Goal: Task Accomplishment & Management: Use online tool/utility

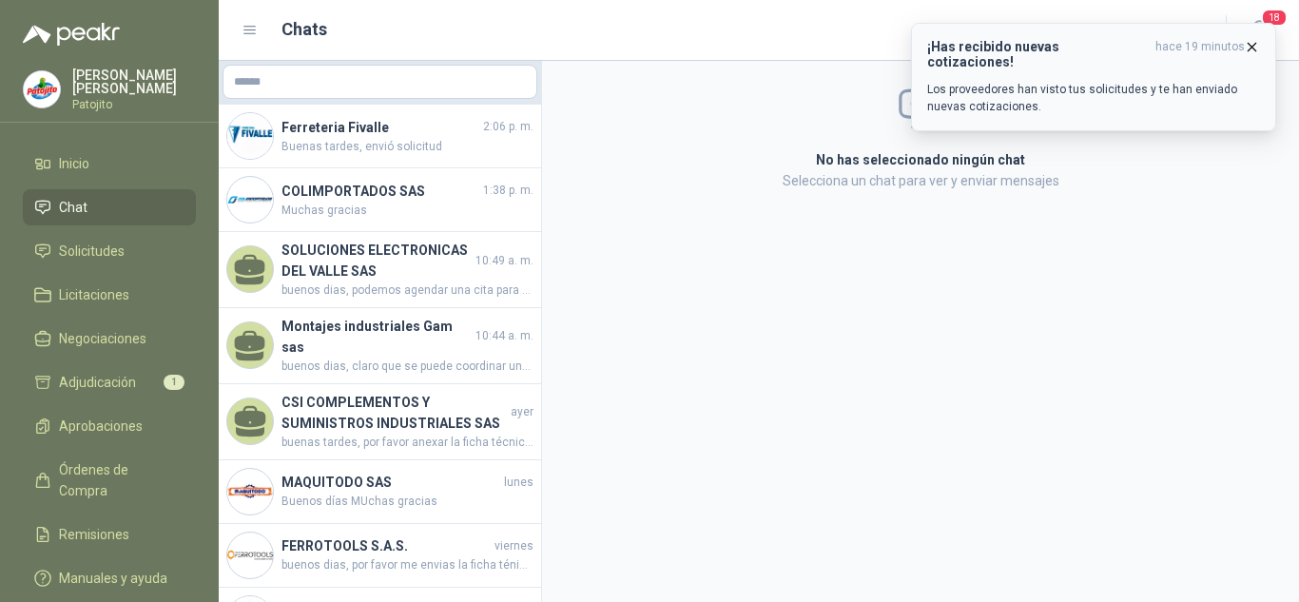
click at [1056, 56] on div "¡Has recibido nuevas cotizaciones! hace 19 minutos Los proveedores han visto tu…" at bounding box center [1093, 77] width 333 height 76
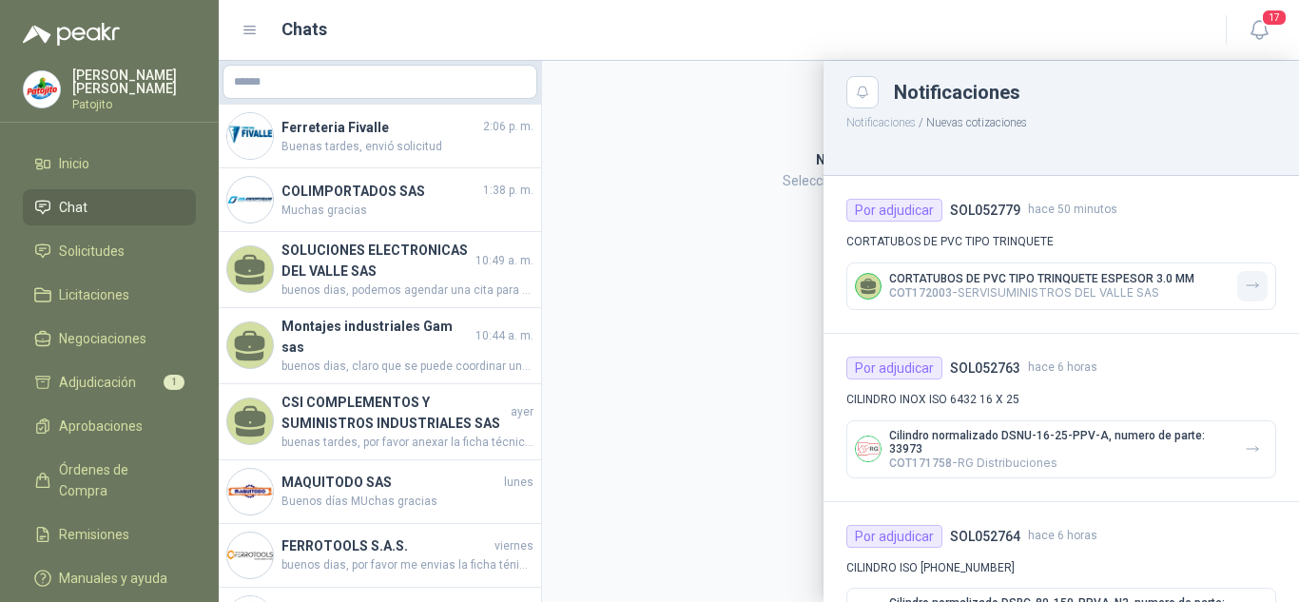
click at [1250, 280] on button "button" at bounding box center [1252, 286] width 30 height 30
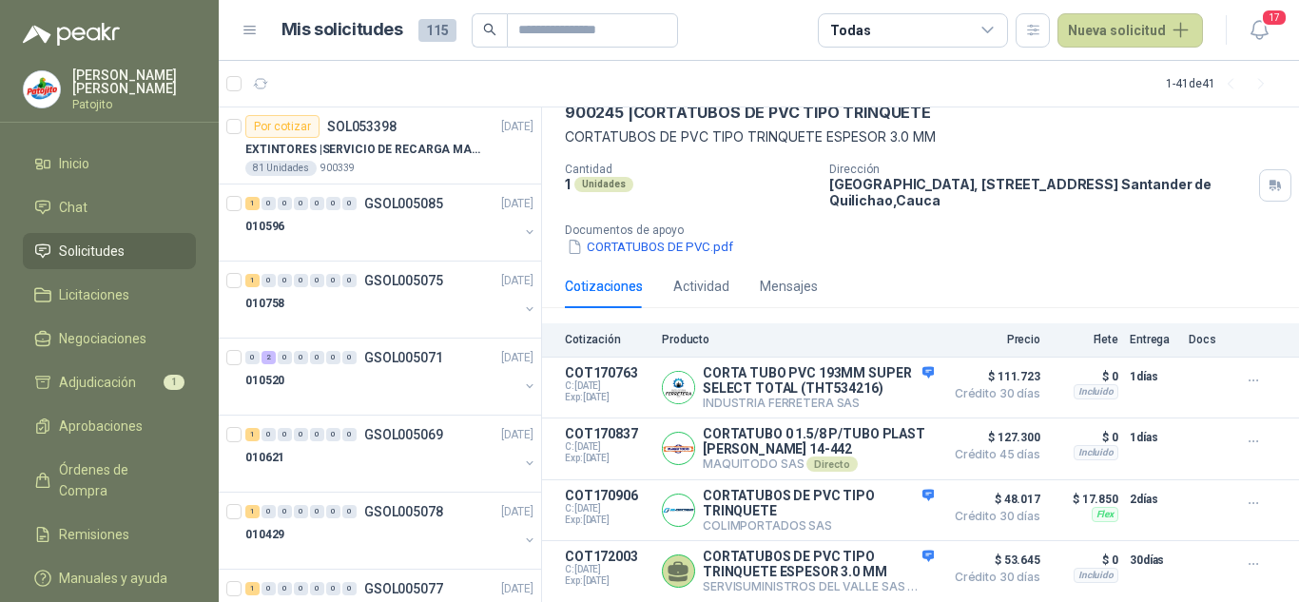
scroll to position [117, 0]
click at [386, 137] on div "Por cotizar SOL053398" at bounding box center [320, 126] width 151 height 23
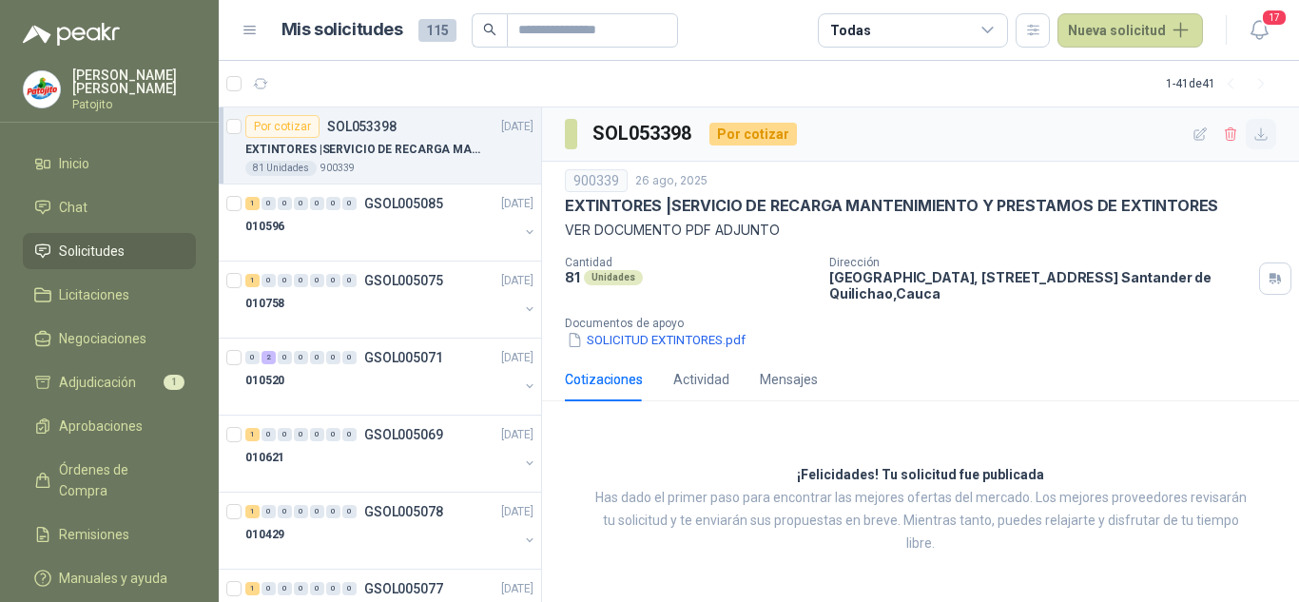
click at [1268, 133] on icon "button" at bounding box center [1261, 134] width 16 height 16
click at [637, 349] on button "SOLICITUD EXTINTORES.pdf" at bounding box center [656, 340] width 183 height 20
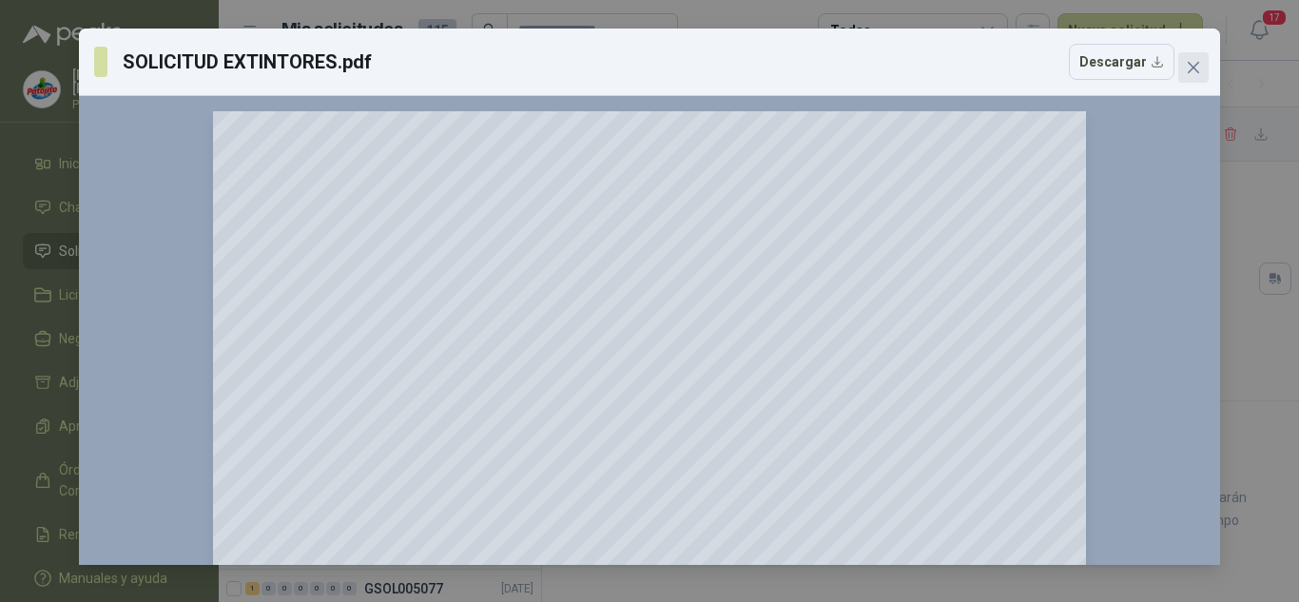
click at [1188, 65] on icon "close" at bounding box center [1193, 67] width 15 height 15
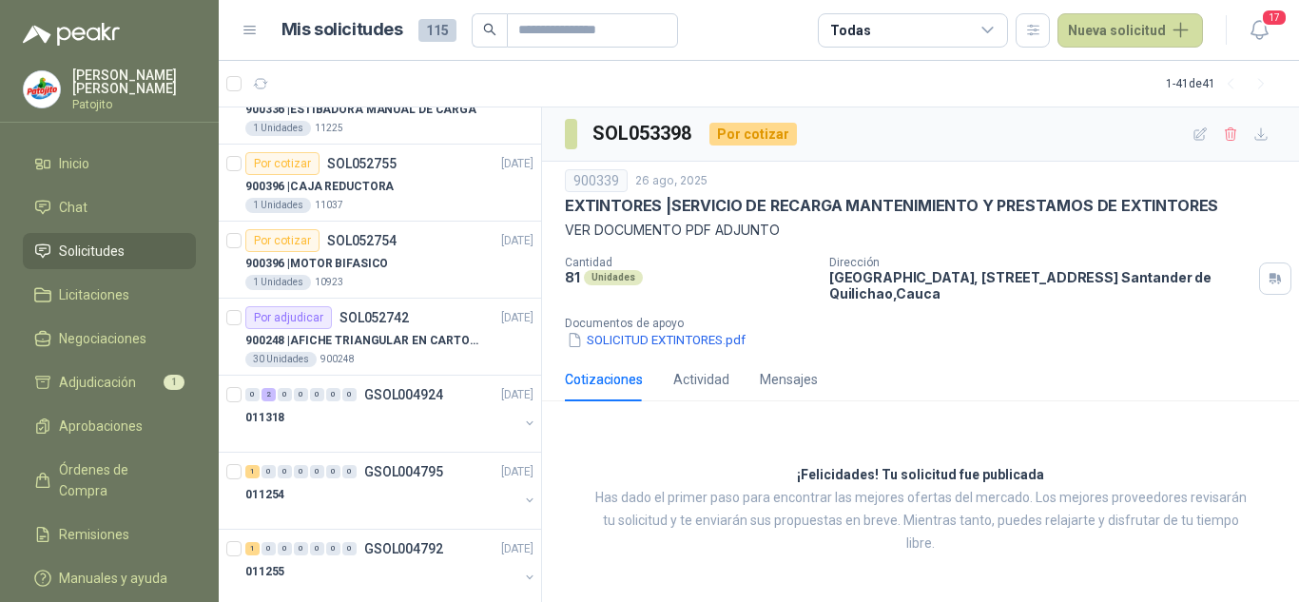
scroll to position [2187, 0]
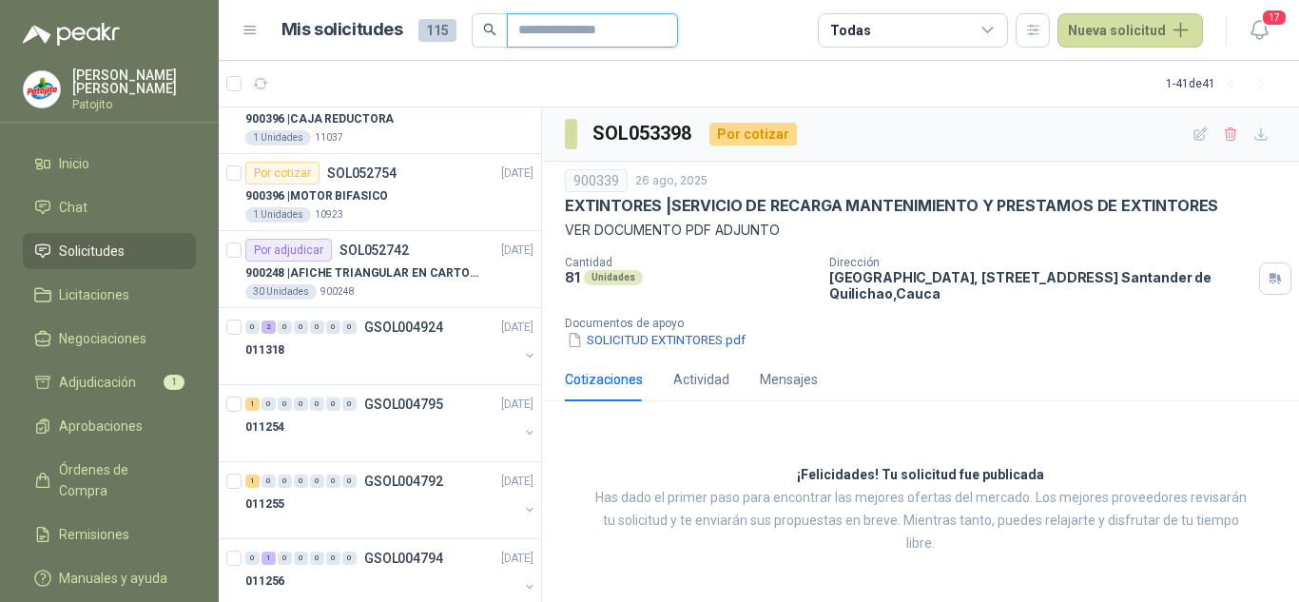
click at [547, 28] on input "text" at bounding box center [584, 30] width 133 height 32
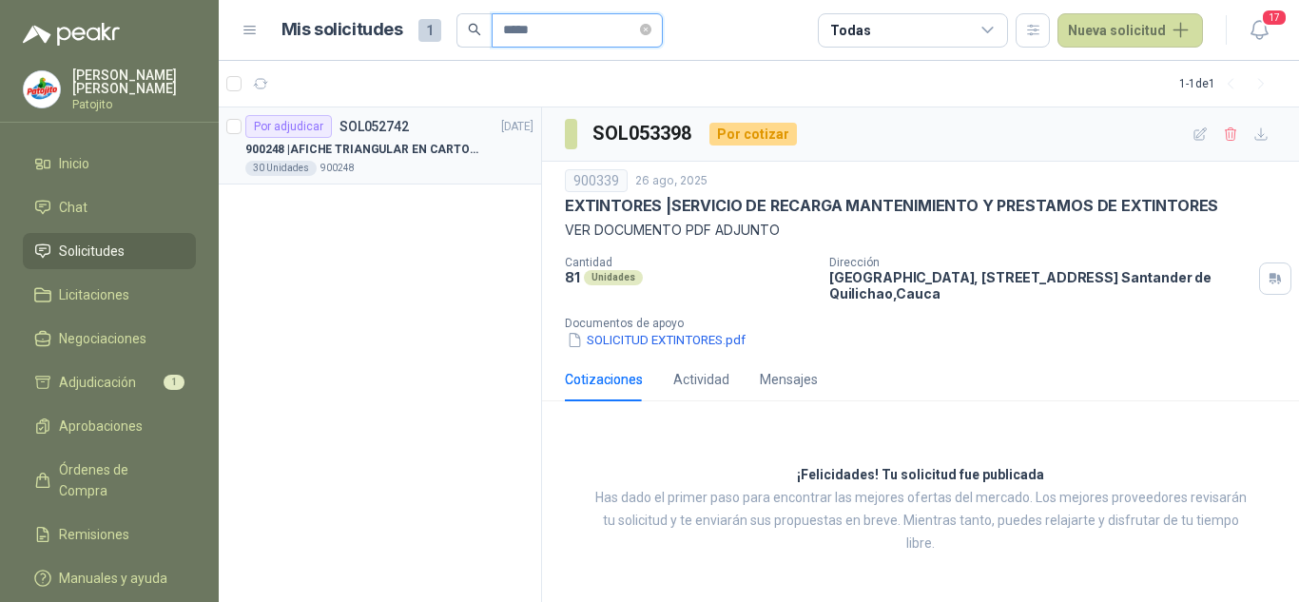
type input "*****"
click at [421, 159] on div "900248 | AFICHE TRIANGULAR EN CARTON, MEDIDAS 30 CM X 45 CM" at bounding box center [389, 149] width 288 height 23
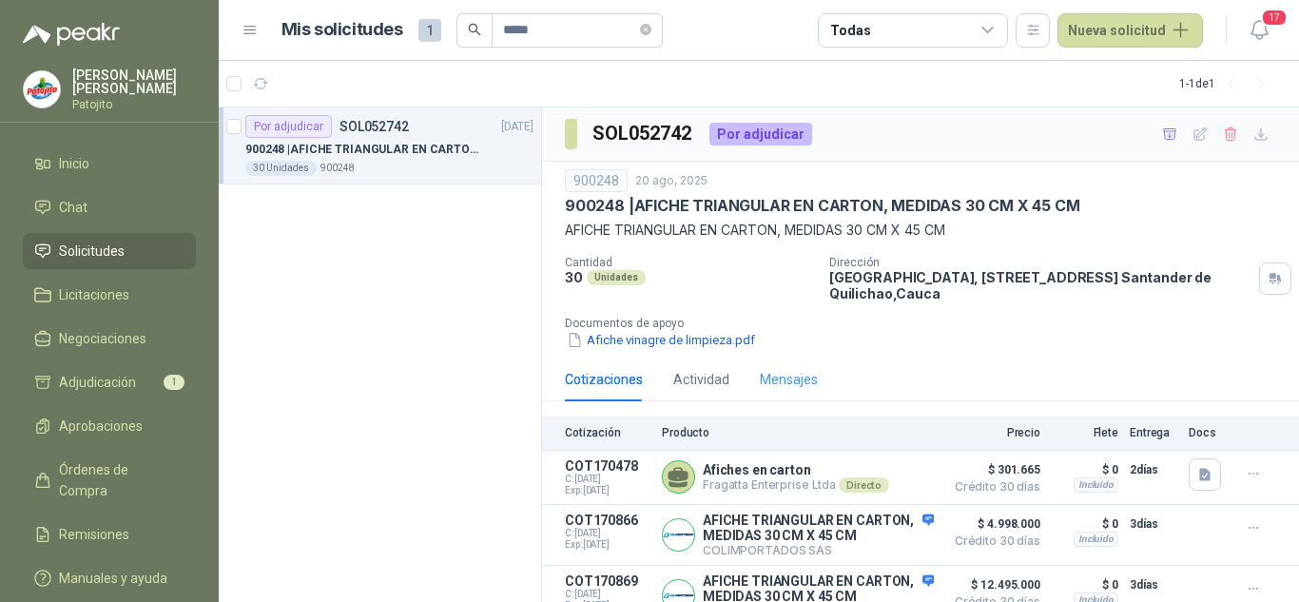
scroll to position [219, 0]
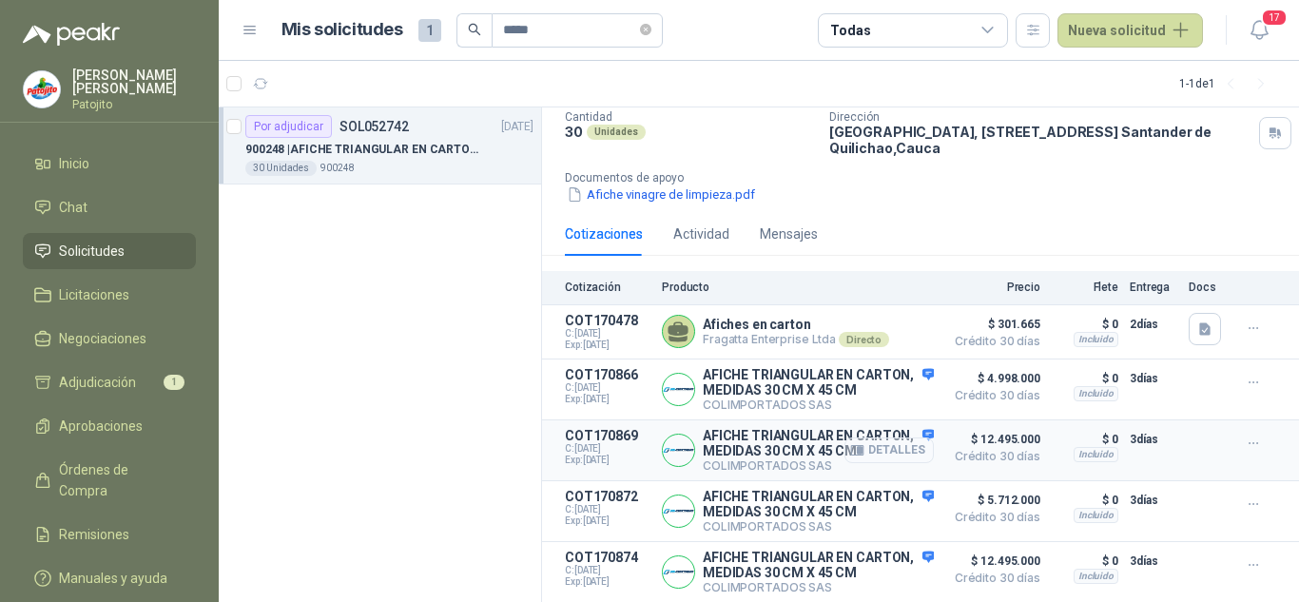
click at [885, 437] on button "Detalles" at bounding box center [888, 450] width 89 height 26
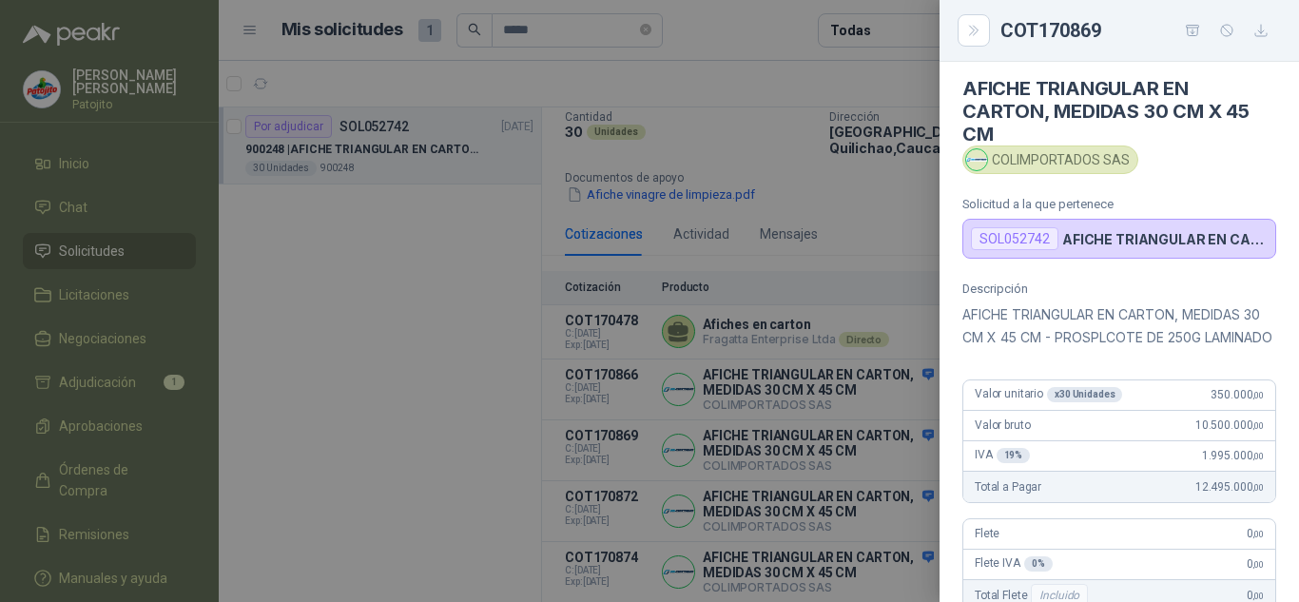
scroll to position [0, 0]
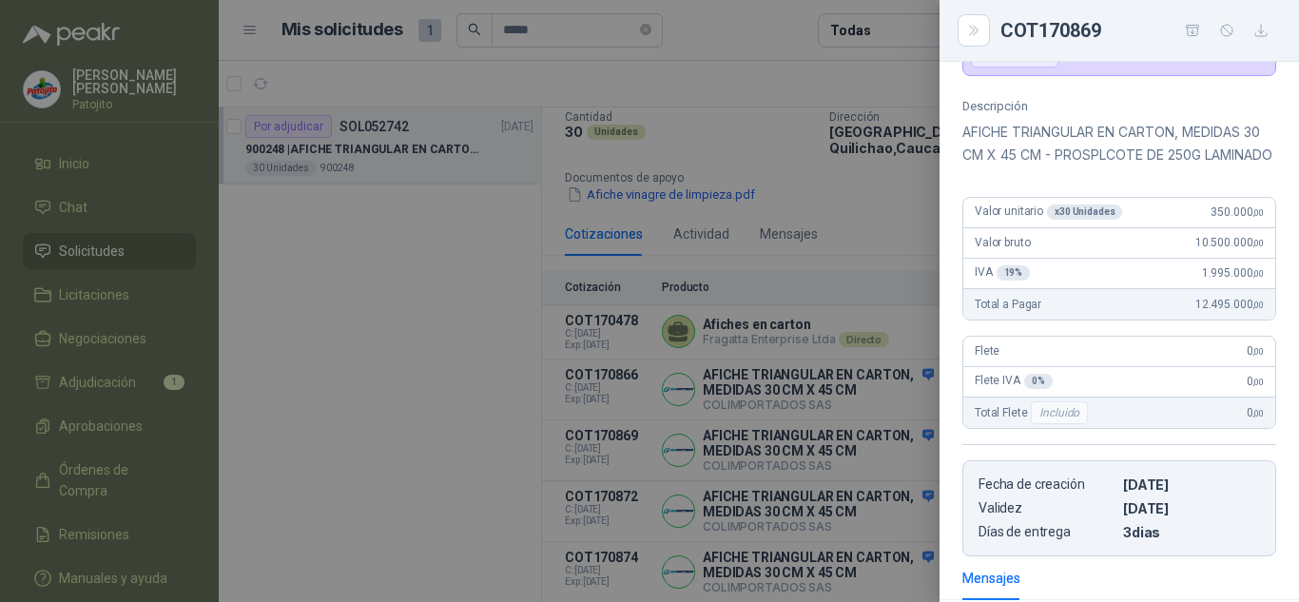
click at [416, 355] on div at bounding box center [649, 301] width 1299 height 602
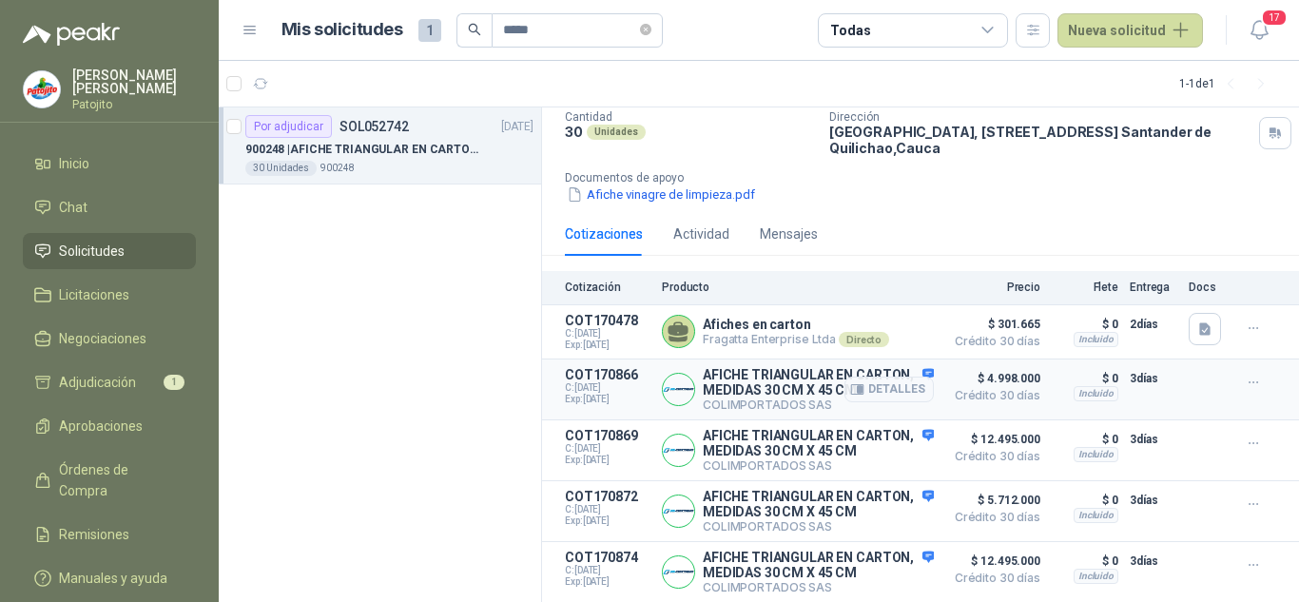
scroll to position [219, 0]
